Goal: Find specific page/section: Find specific page/section

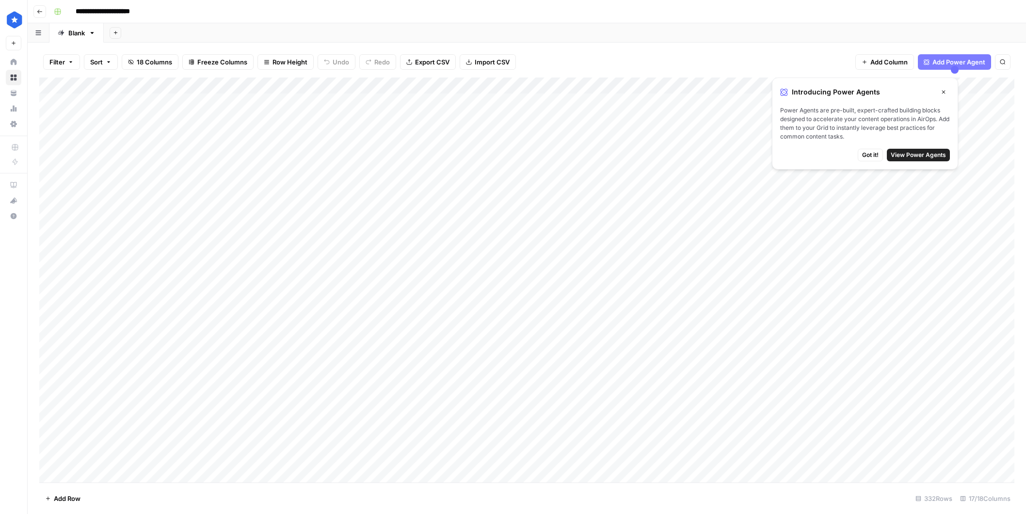
click at [77, 58] on div "Filter Sort 18 Columns Freeze Columns Row Height Undo Redo Export CSV Import CS…" at bounding box center [526, 62] width 975 height 31
click at [75, 60] on button "Filter" at bounding box center [61, 62] width 37 height 16
click at [134, 115] on input "text" at bounding box center [115, 113] width 106 height 10
click at [146, 137] on span "URL" at bounding box center [115, 137] width 82 height 10
type input "URL"
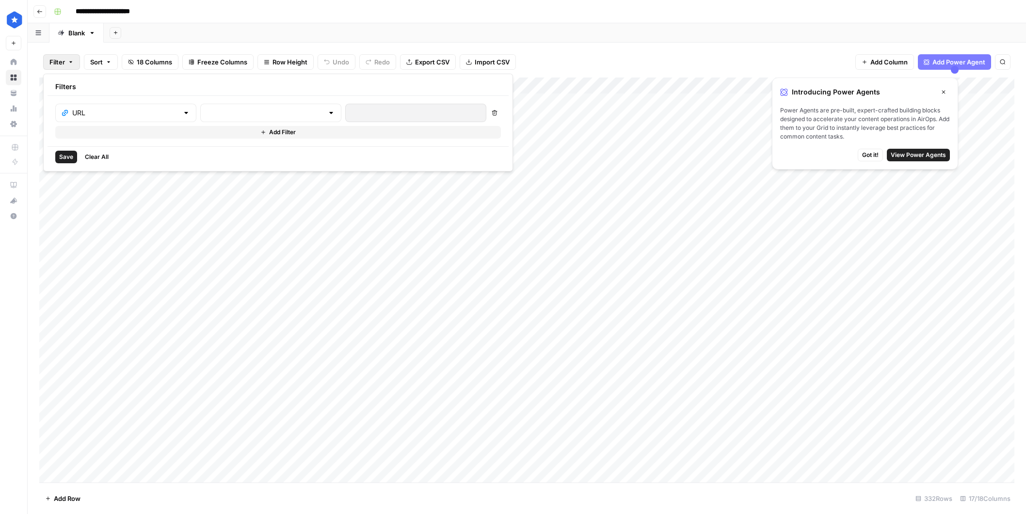
click at [327, 113] on div at bounding box center [331, 113] width 8 height 10
click at [221, 159] on span "contains" at bounding box center [230, 164] width 95 height 10
type input "contains"
click at [351, 113] on input "text" at bounding box center [415, 113] width 128 height 10
type input "wardrobe"
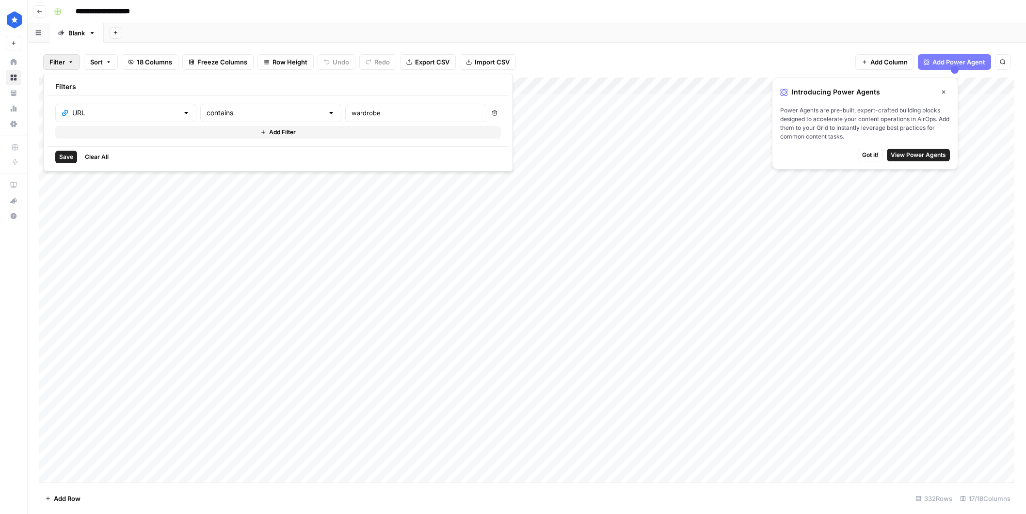
click at [58, 158] on button "Save" at bounding box center [66, 157] width 22 height 13
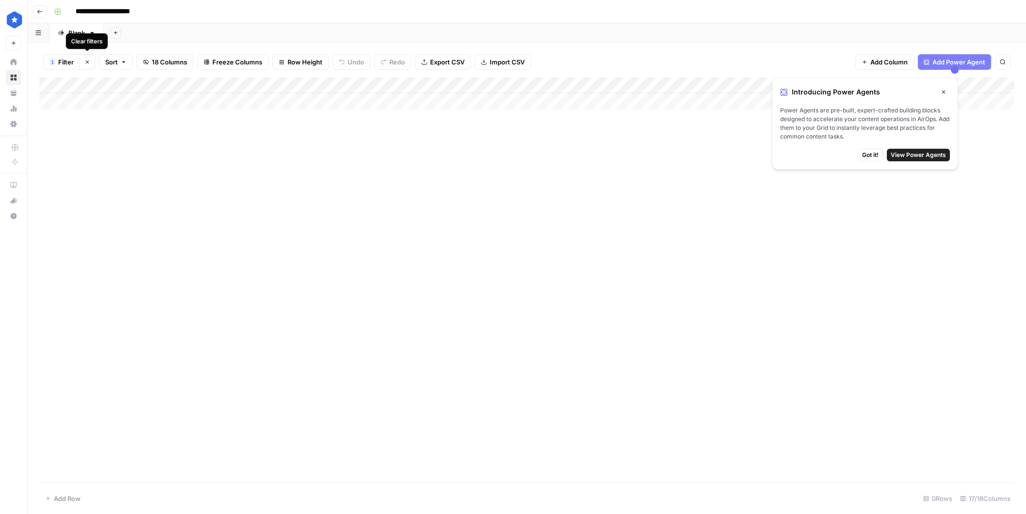
click at [86, 56] on button "Clear filters" at bounding box center [87, 62] width 16 height 16
